Goal: Task Accomplishment & Management: Complete application form

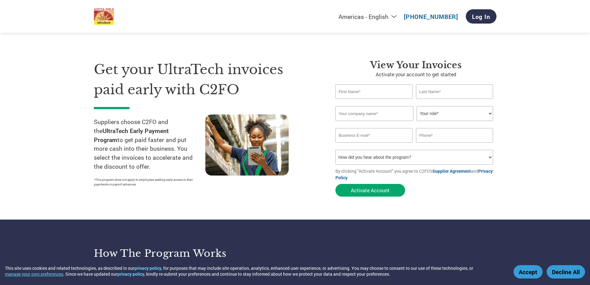
click at [385, 93] on input "text" at bounding box center [373, 91] width 77 height 15
type input "sanjay"
type input "kumar"
type input "mahek enterprises"
select select "CEO"
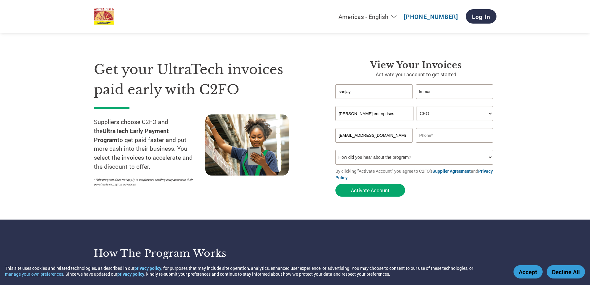
type input "mahekenterprises2019@gmail.com"
type input "9790638792"
select select "Other"
click at [376, 190] on button "Activate Account" at bounding box center [370, 190] width 70 height 13
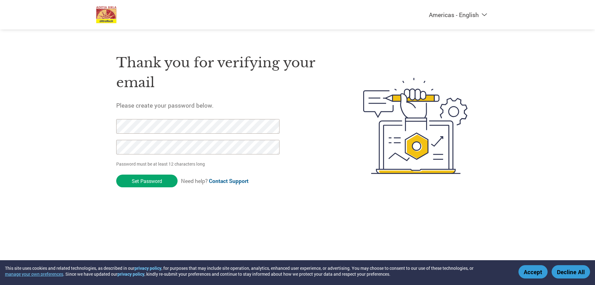
click at [343, 98] on div at bounding box center [406, 126] width 145 height 164
click at [104, 119] on div "Thank you for verifying your email Please create your password below. Password …" at bounding box center [297, 126] width 403 height 164
click at [386, 188] on img at bounding box center [415, 126] width 127 height 164
click at [338, 176] on div at bounding box center [406, 126] width 145 height 164
click at [156, 181] on input "Set Password" at bounding box center [146, 180] width 61 height 13
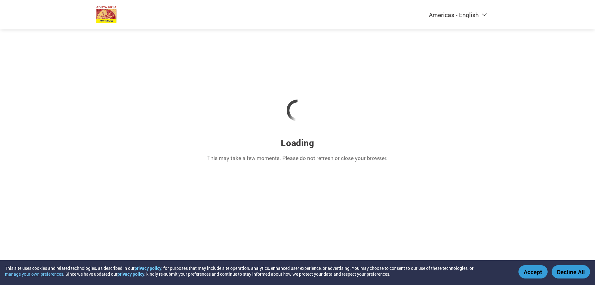
click at [534, 272] on button "Accept" at bounding box center [532, 271] width 29 height 13
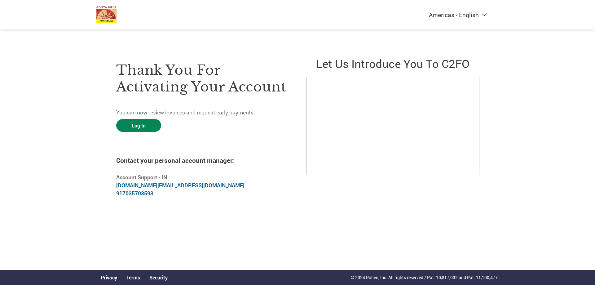
click at [152, 122] on link "Log In" at bounding box center [138, 125] width 45 height 13
